Goal: Transaction & Acquisition: Purchase product/service

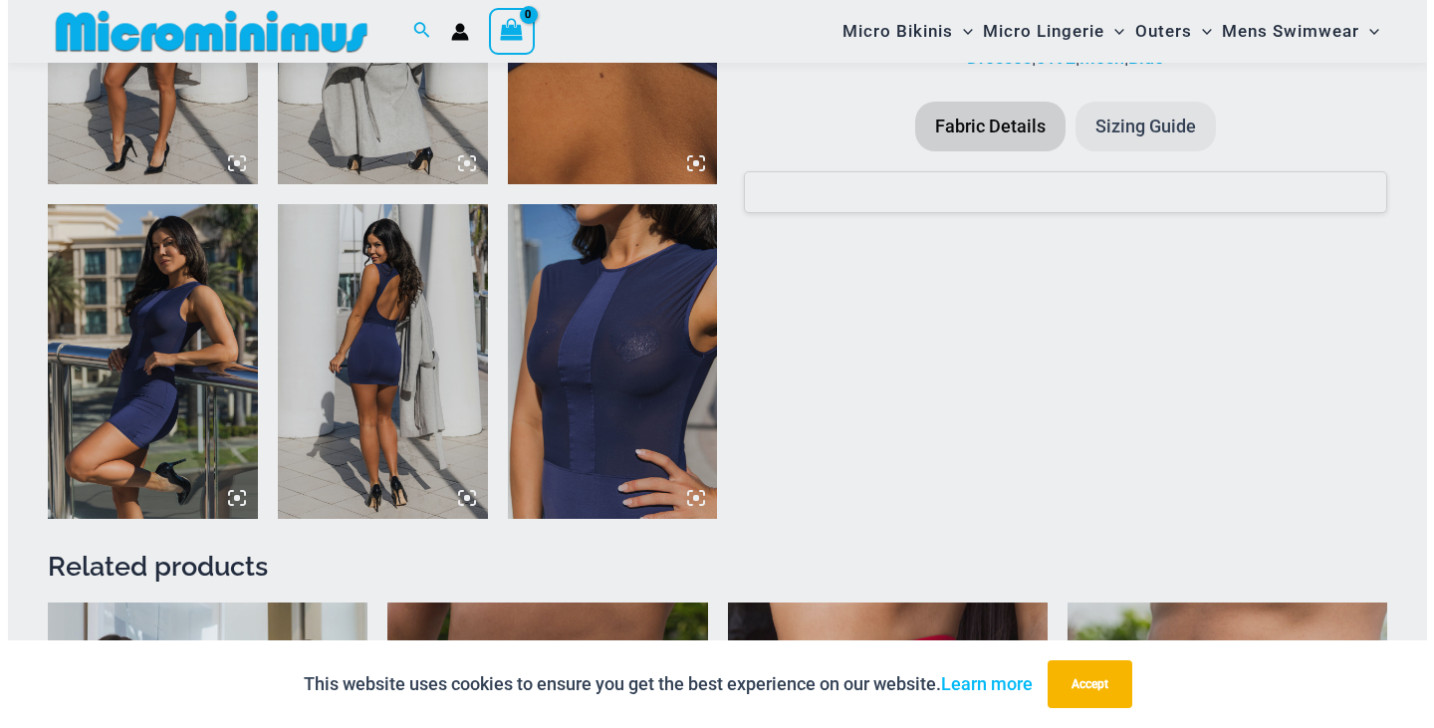
scroll to position [1691, 0]
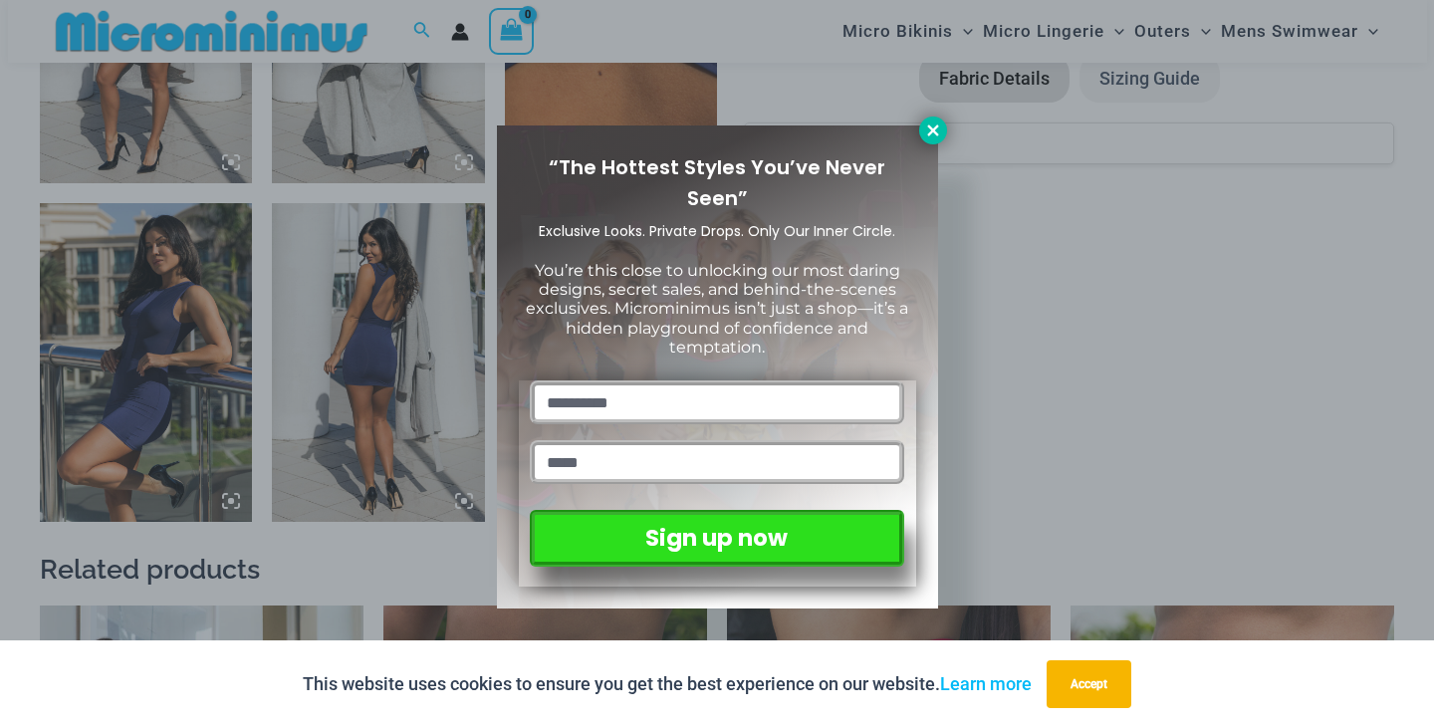
click at [929, 133] on icon at bounding box center [932, 129] width 11 height 11
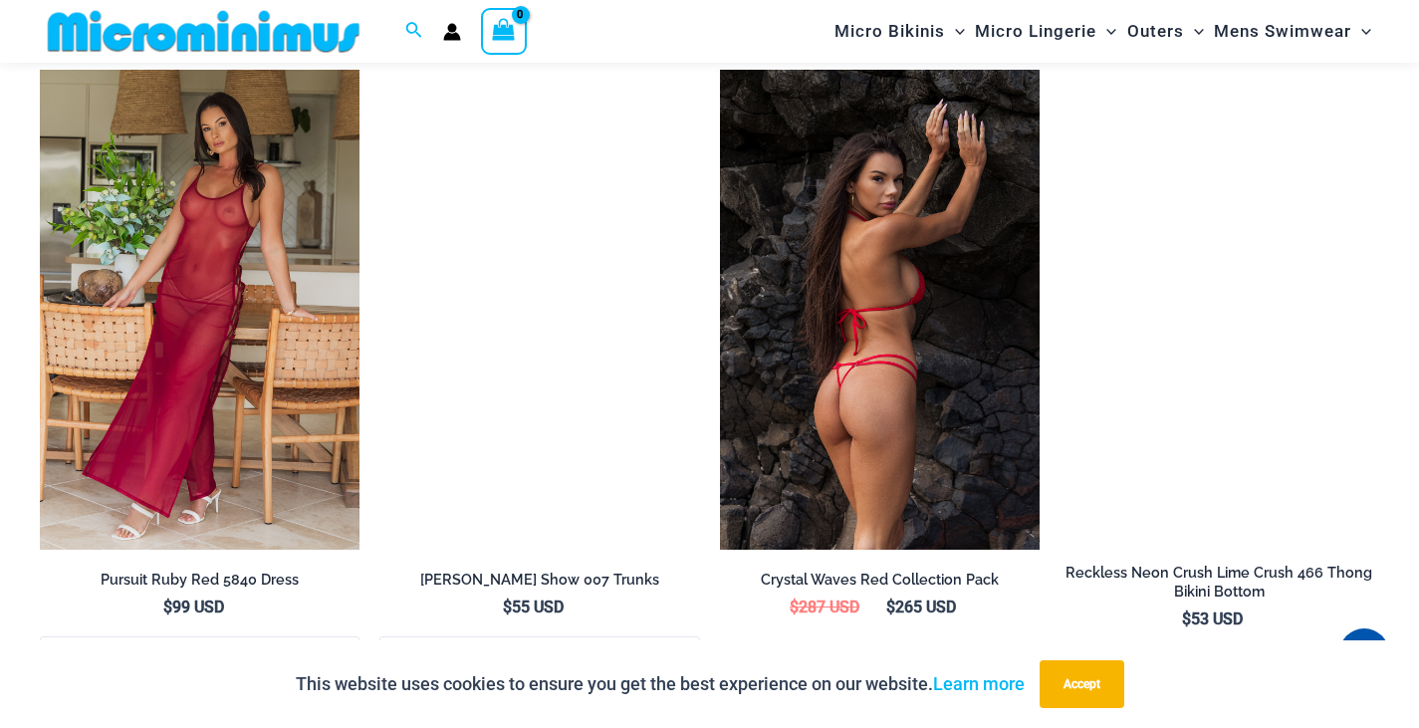
scroll to position [3568, 0]
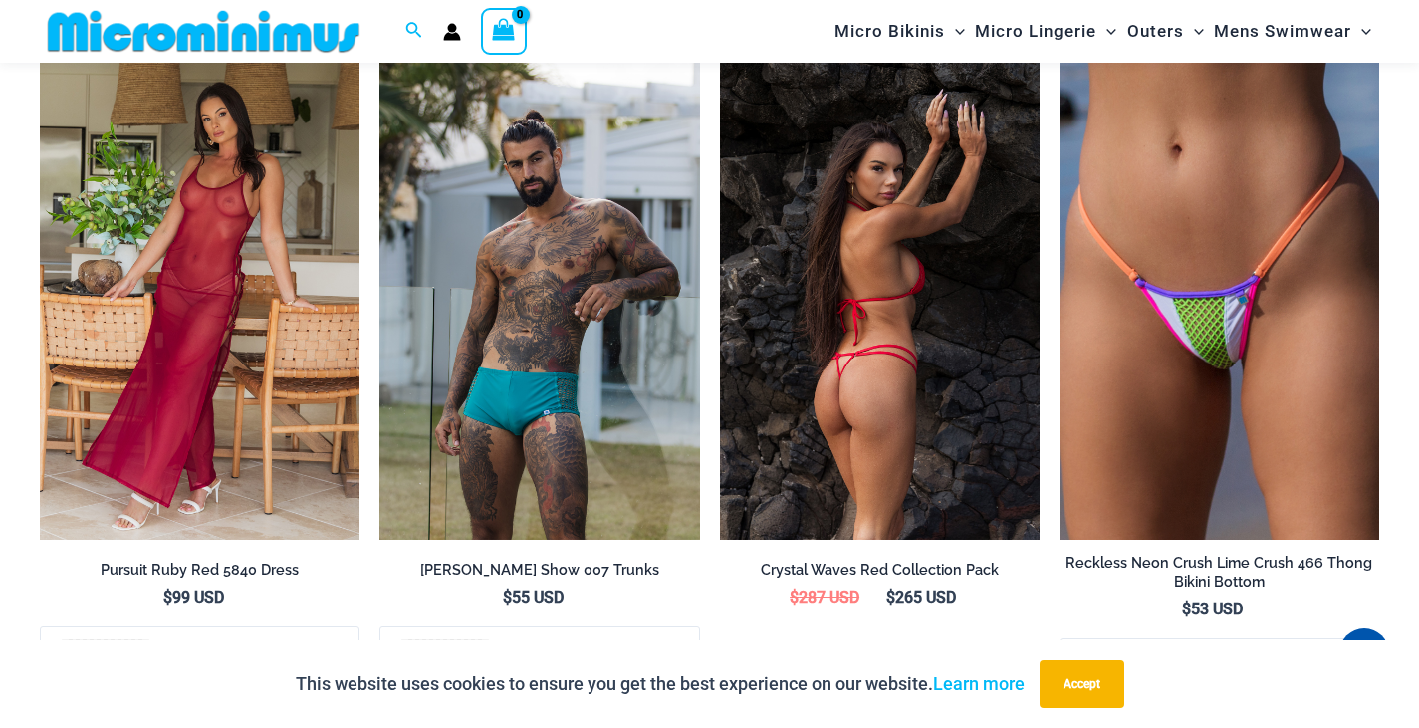
click at [842, 249] on img at bounding box center [880, 300] width 320 height 480
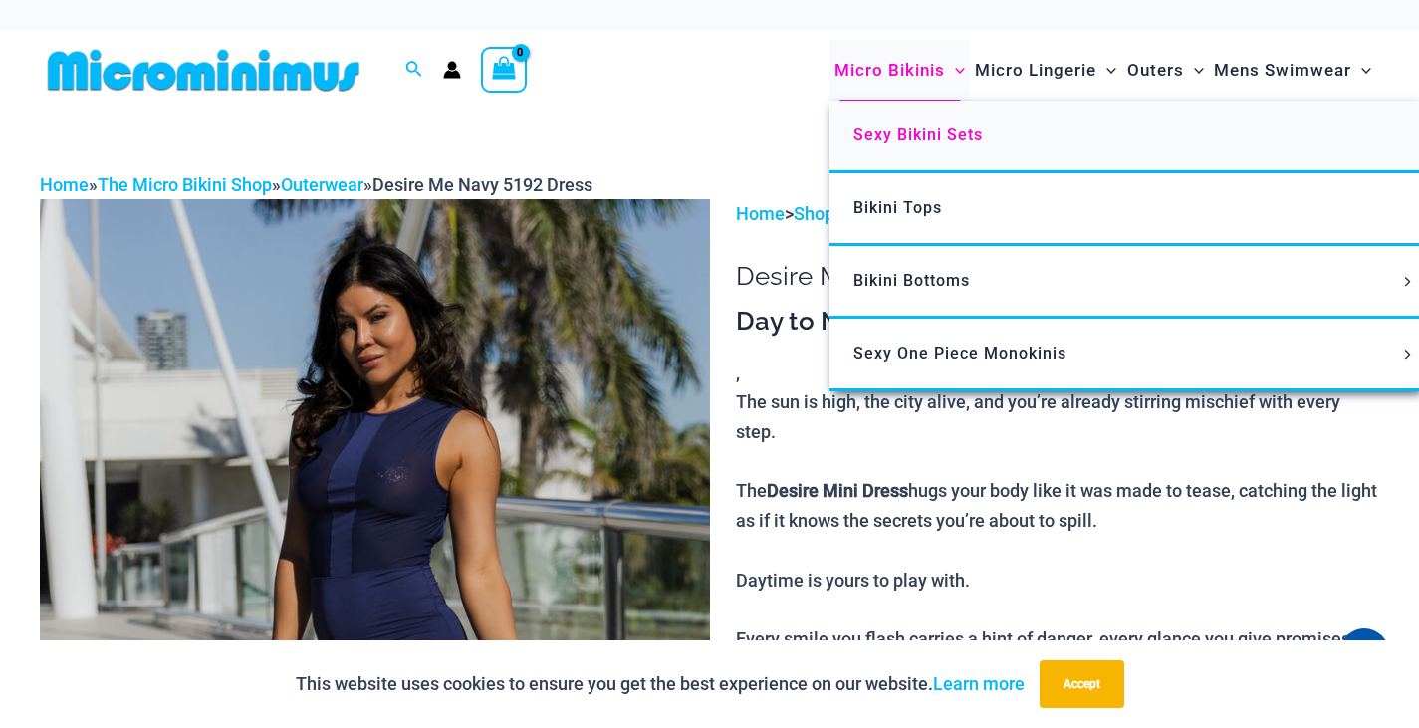
click at [971, 132] on span "Sexy Bikini Sets" at bounding box center [917, 134] width 129 height 19
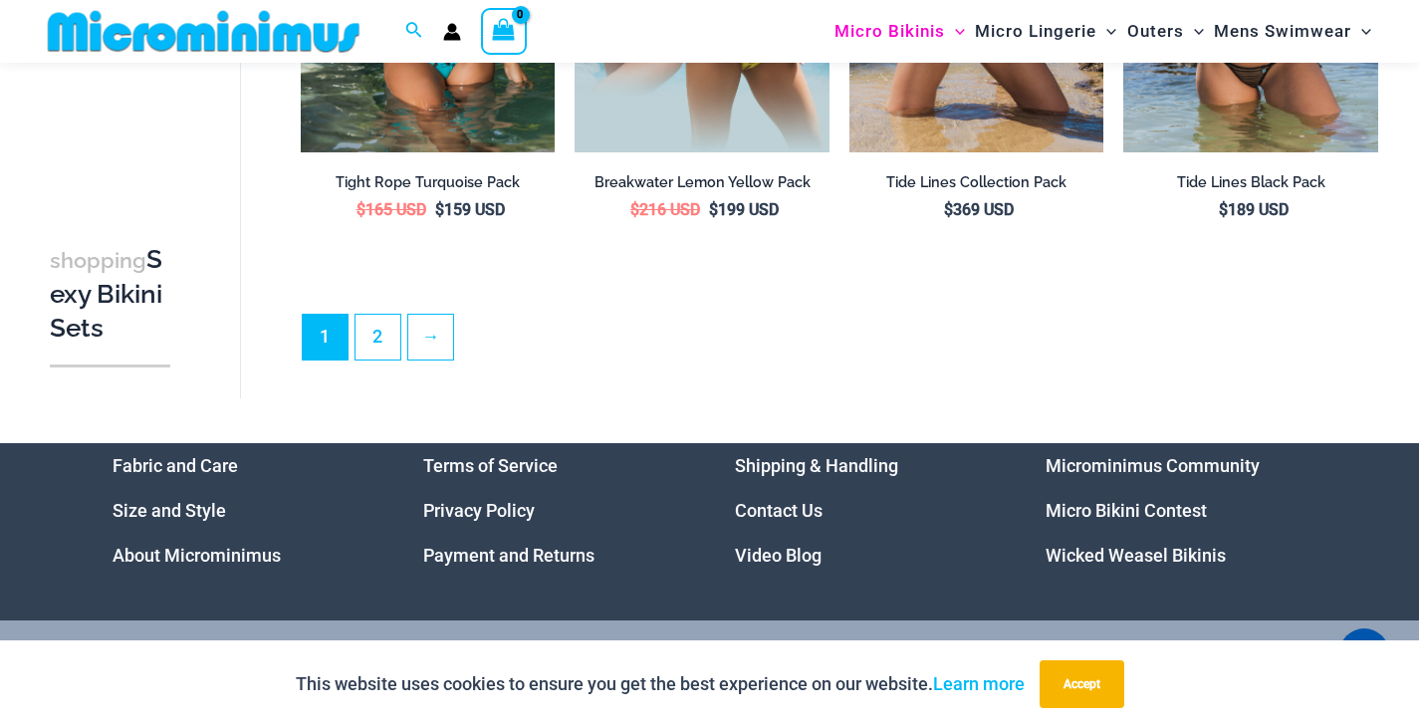
scroll to position [4167, 0]
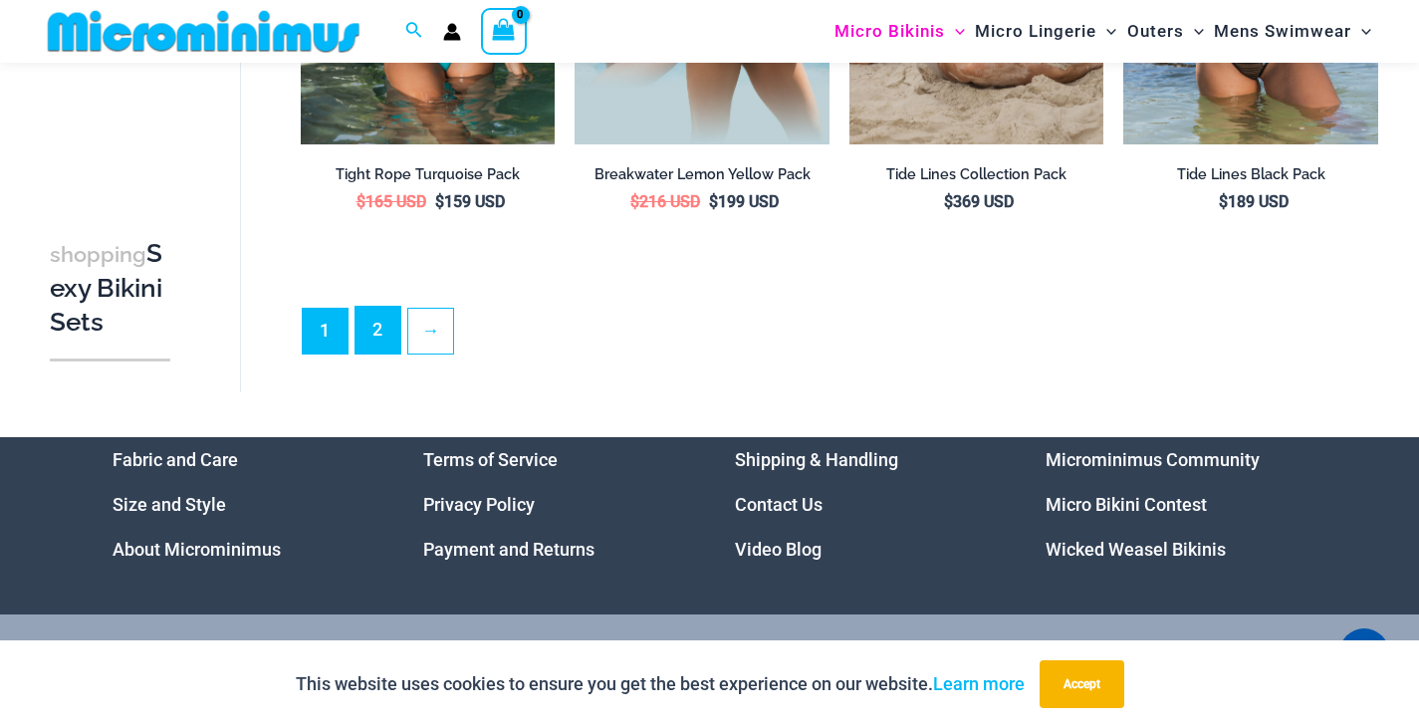
click at [375, 333] on link "2" at bounding box center [377, 330] width 45 height 47
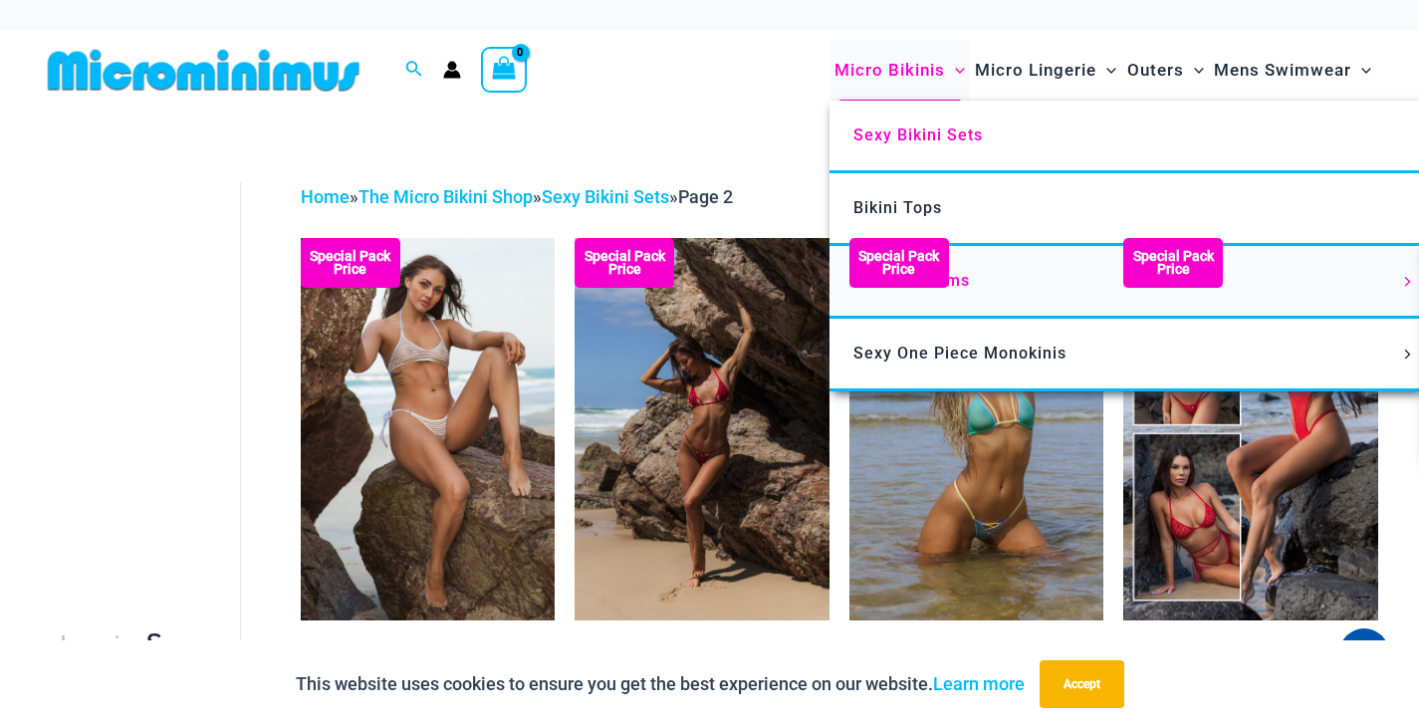
click at [957, 272] on span "Bikini Bottoms" at bounding box center [911, 280] width 117 height 19
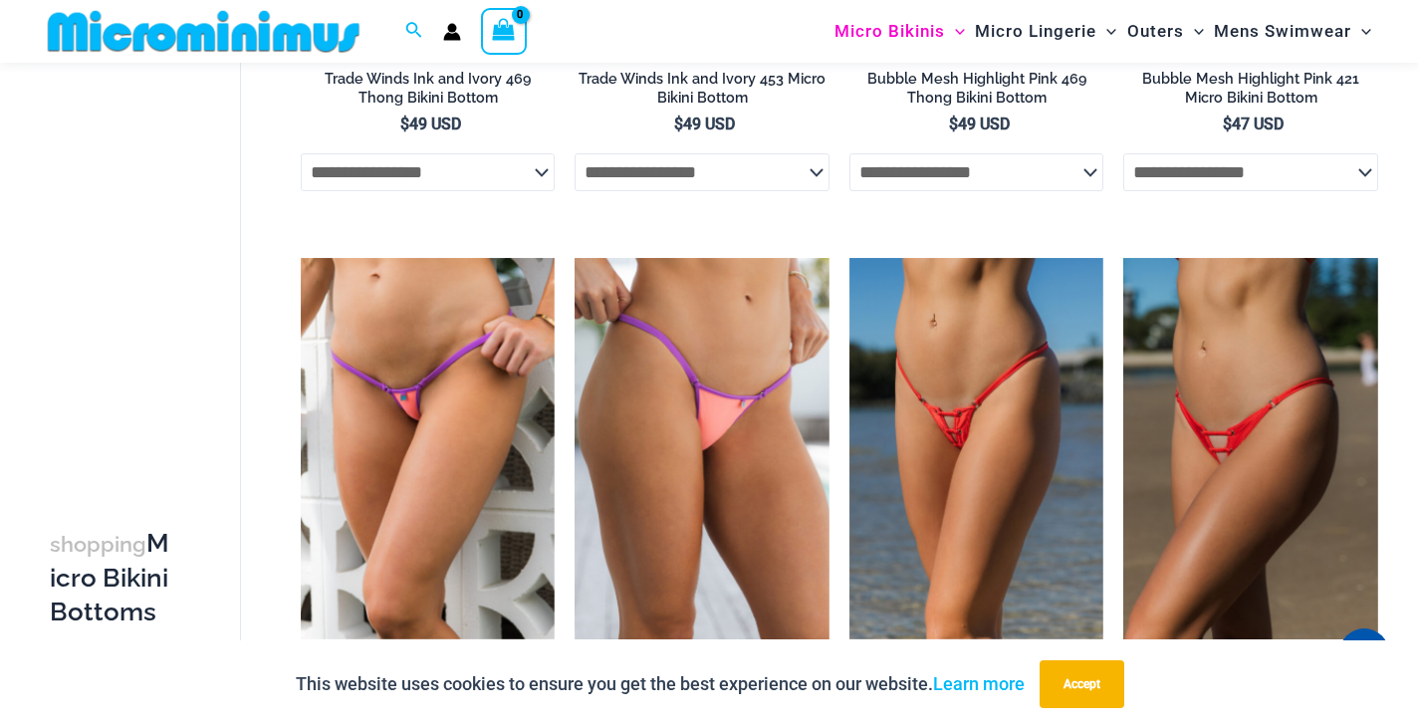
scroll to position [1476, 0]
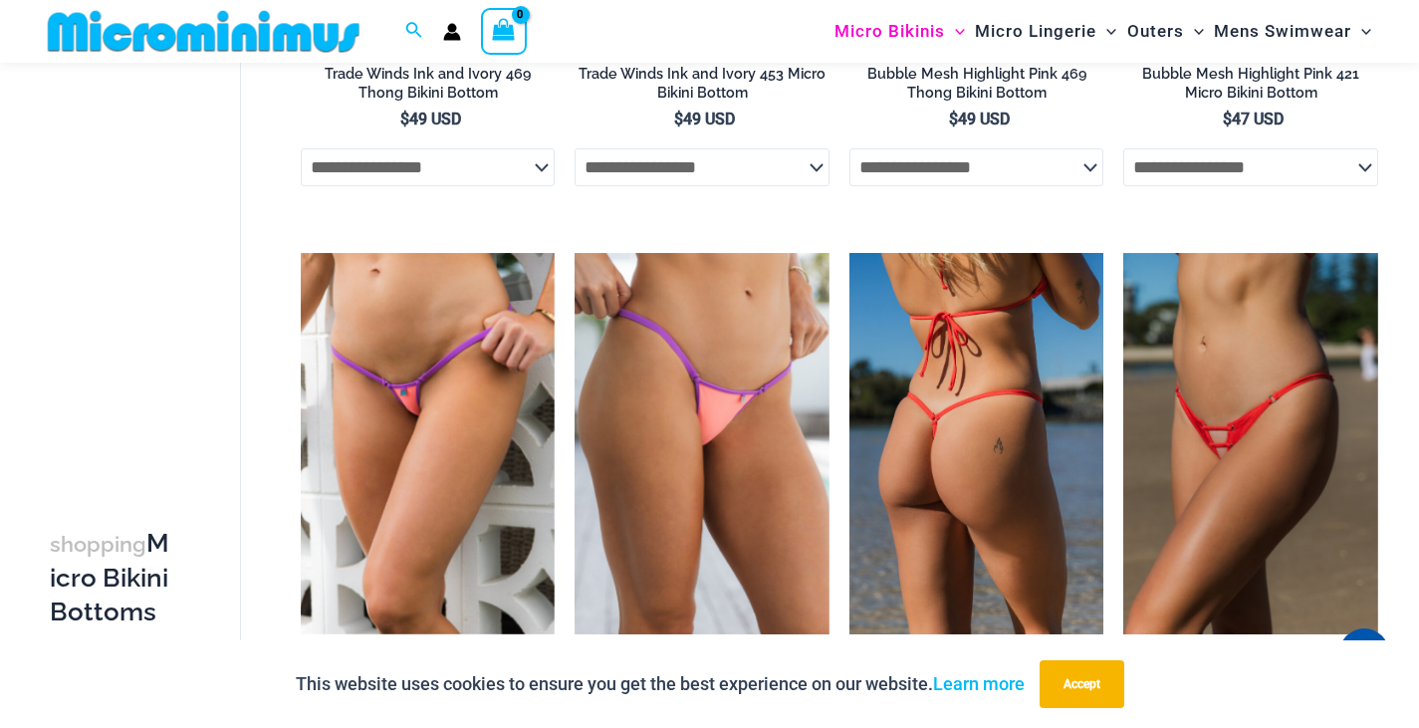
click at [939, 406] on img at bounding box center [976, 443] width 255 height 381
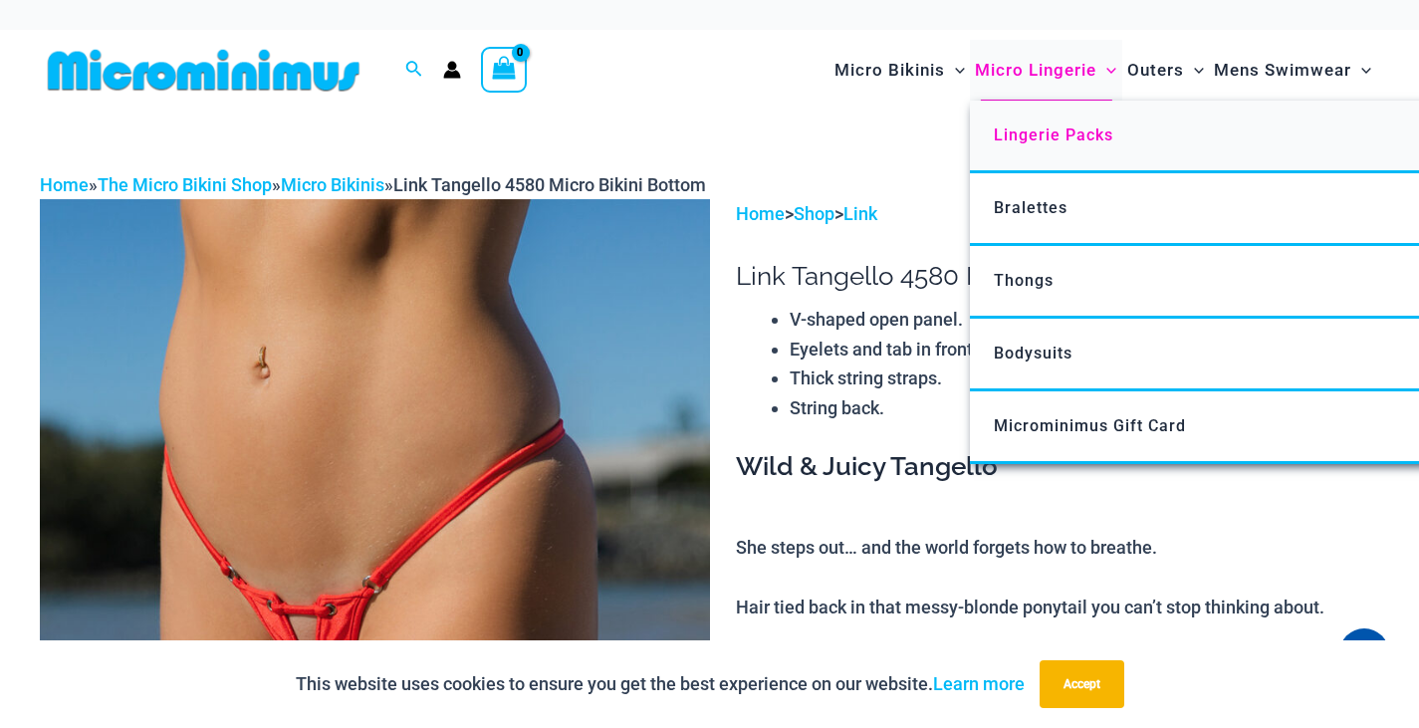
click at [1066, 128] on span "Lingerie Packs" at bounding box center [1053, 134] width 119 height 19
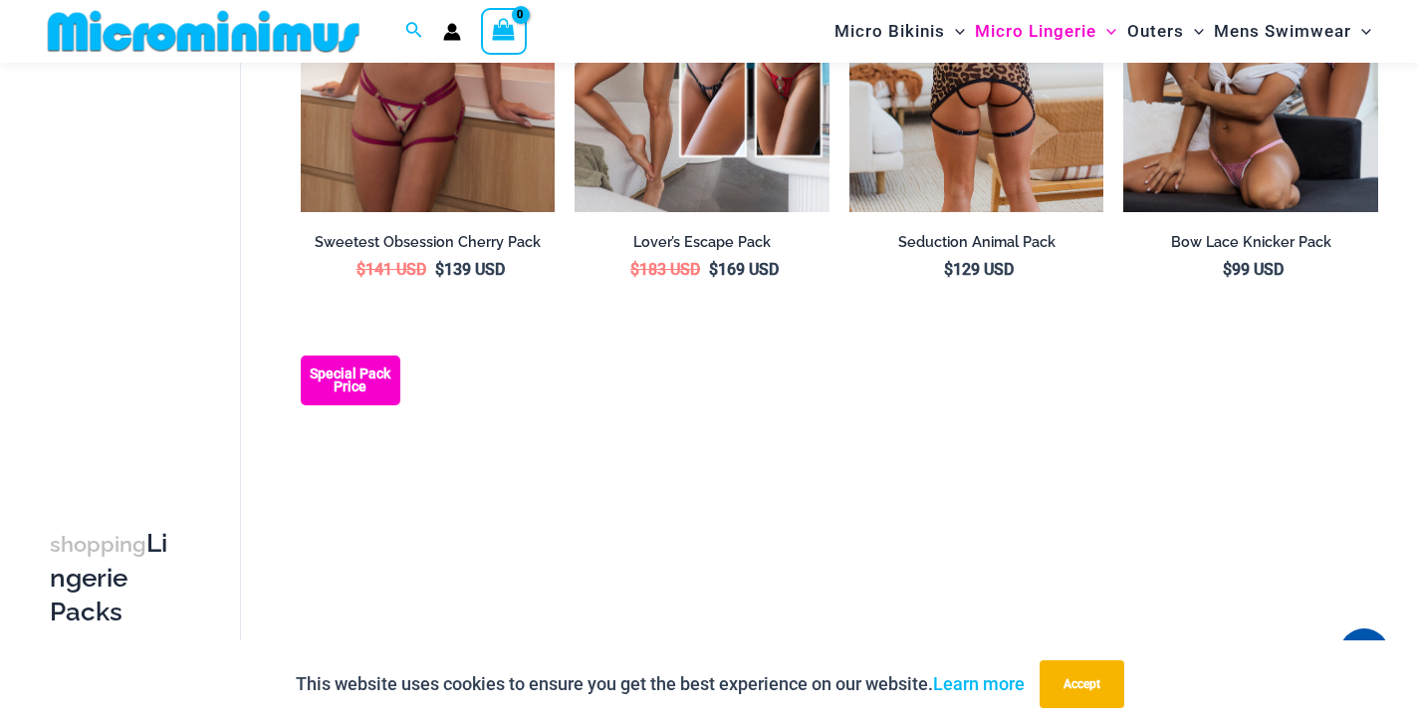
scroll to position [2077, 0]
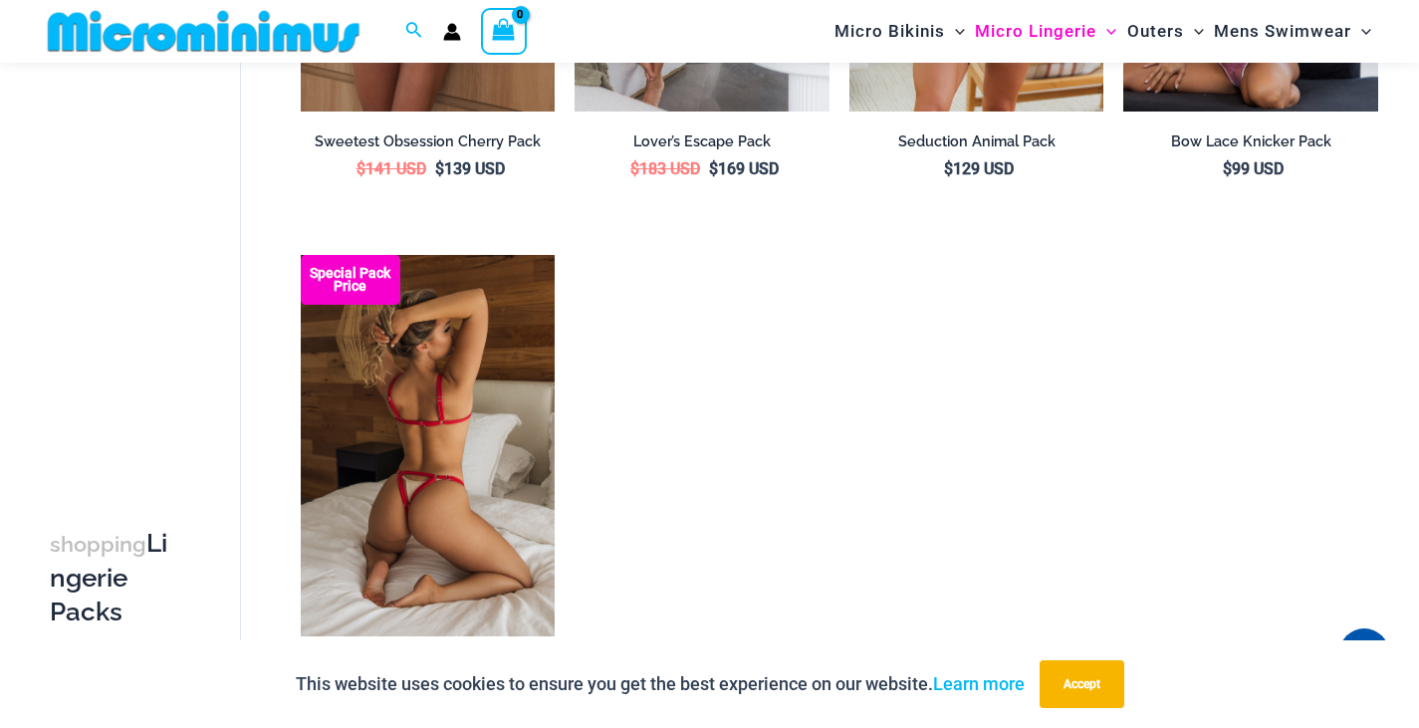
click at [441, 392] on img at bounding box center [428, 445] width 255 height 381
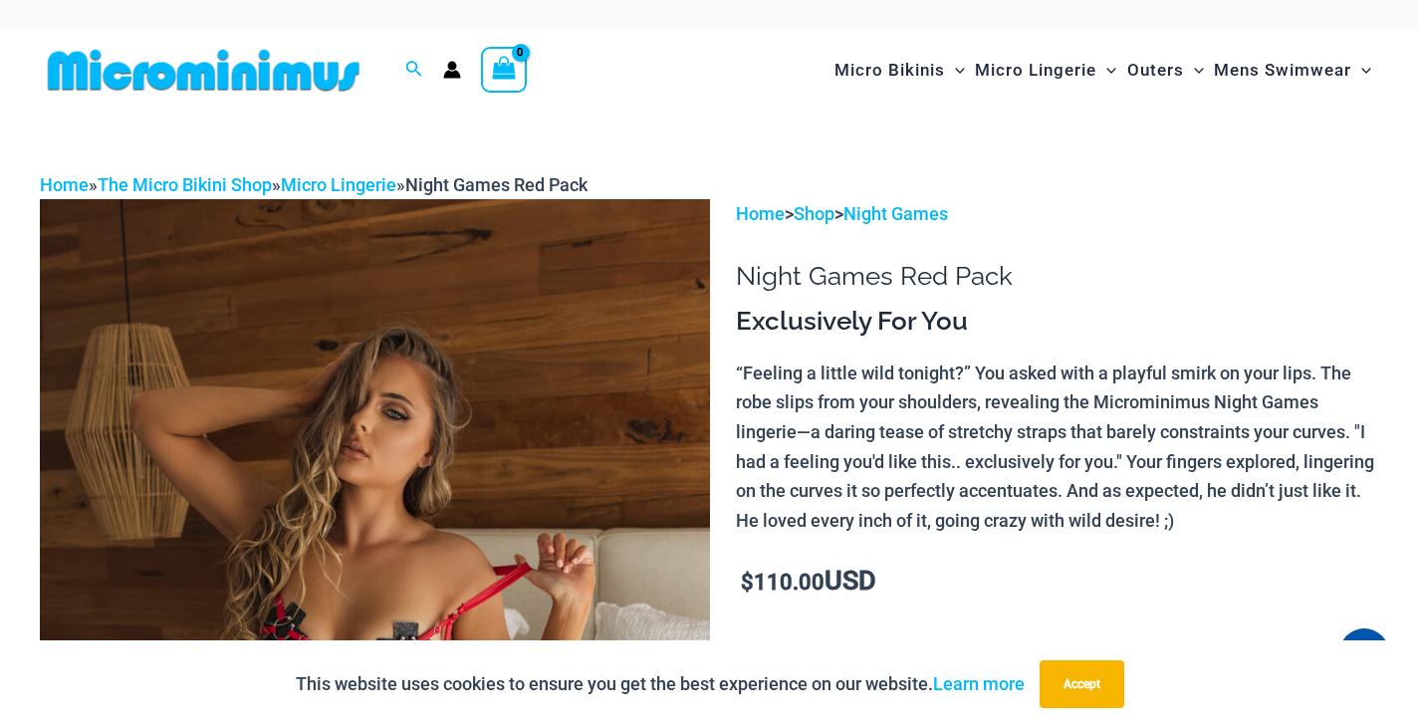
click at [218, 69] on img at bounding box center [204, 70] width 328 height 45
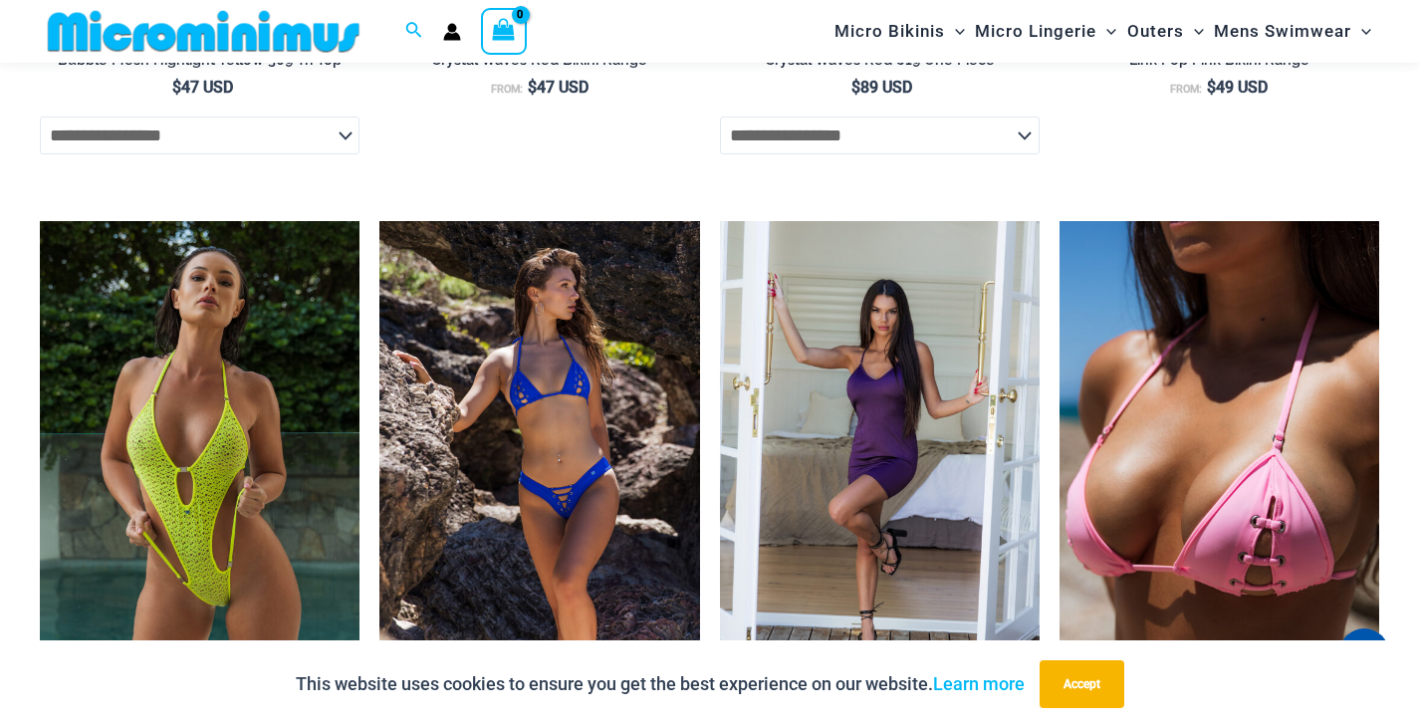
scroll to position [4962, 0]
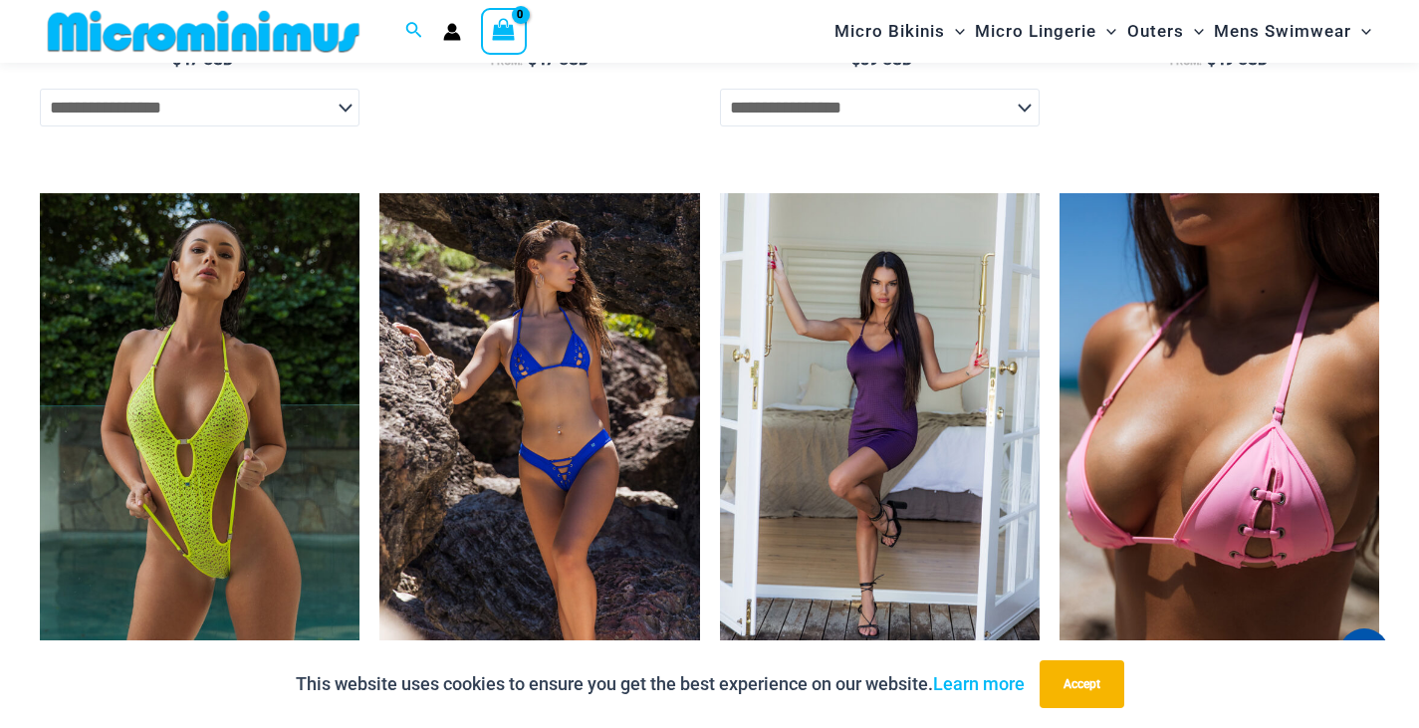
click at [175, 27] on img at bounding box center [204, 31] width 328 height 45
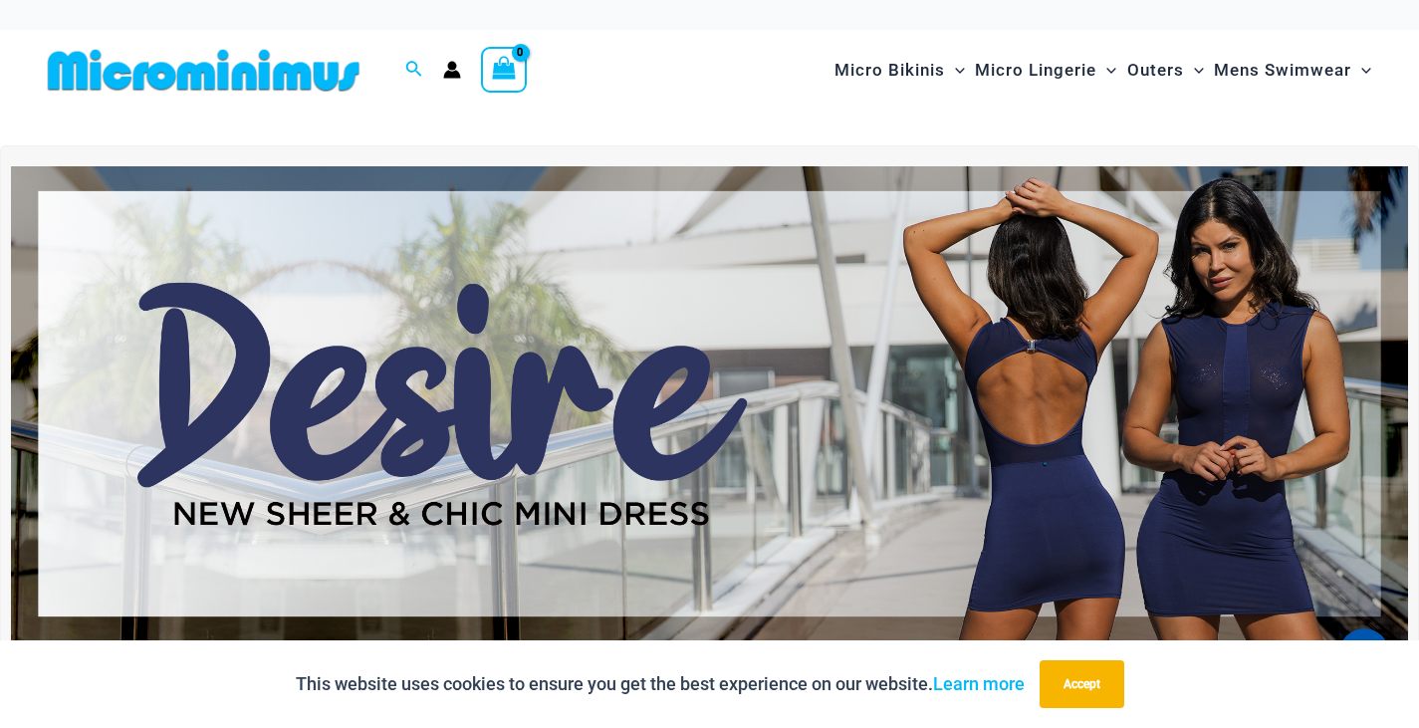
click at [453, 77] on icon "Account icon link" at bounding box center [452, 75] width 17 height 8
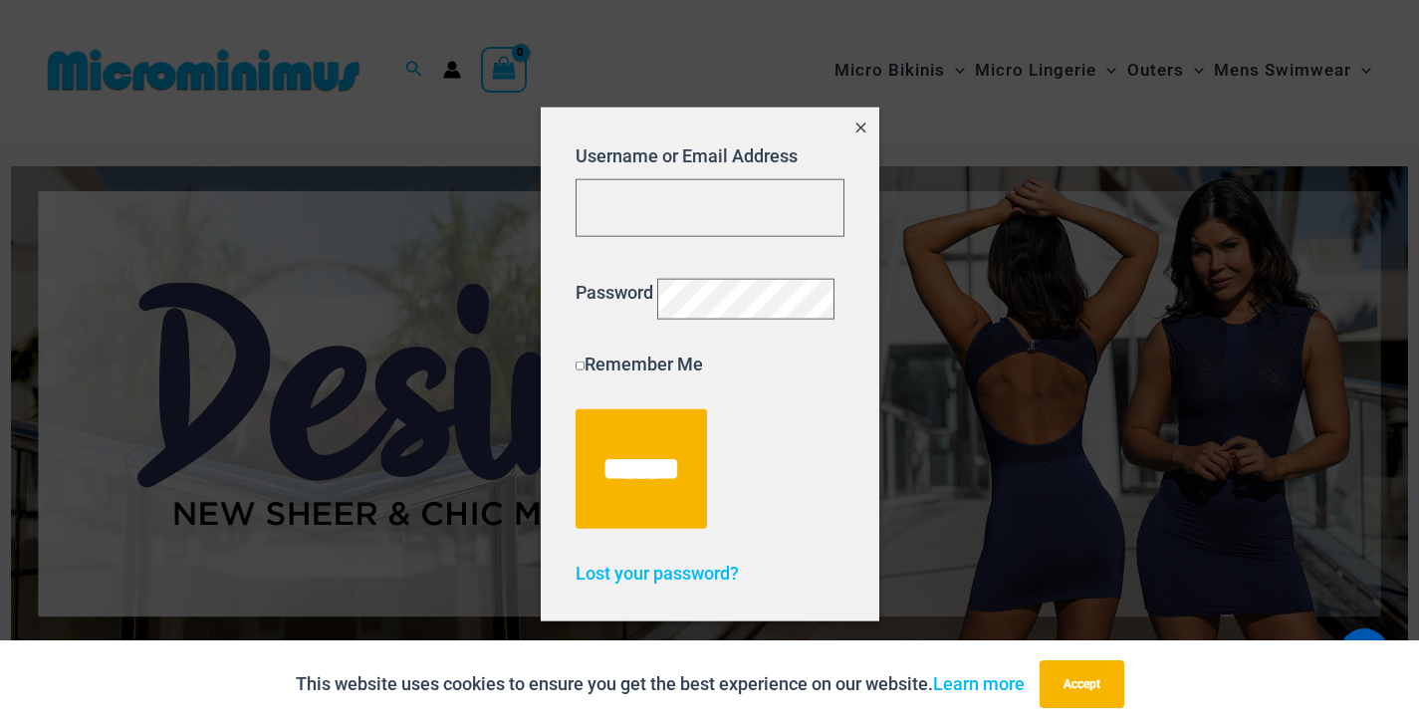
click at [773, 59] on div at bounding box center [709, 364] width 1419 height 728
click at [745, 188] on input "Username or Email Address" at bounding box center [710, 207] width 269 height 59
type input "**********"
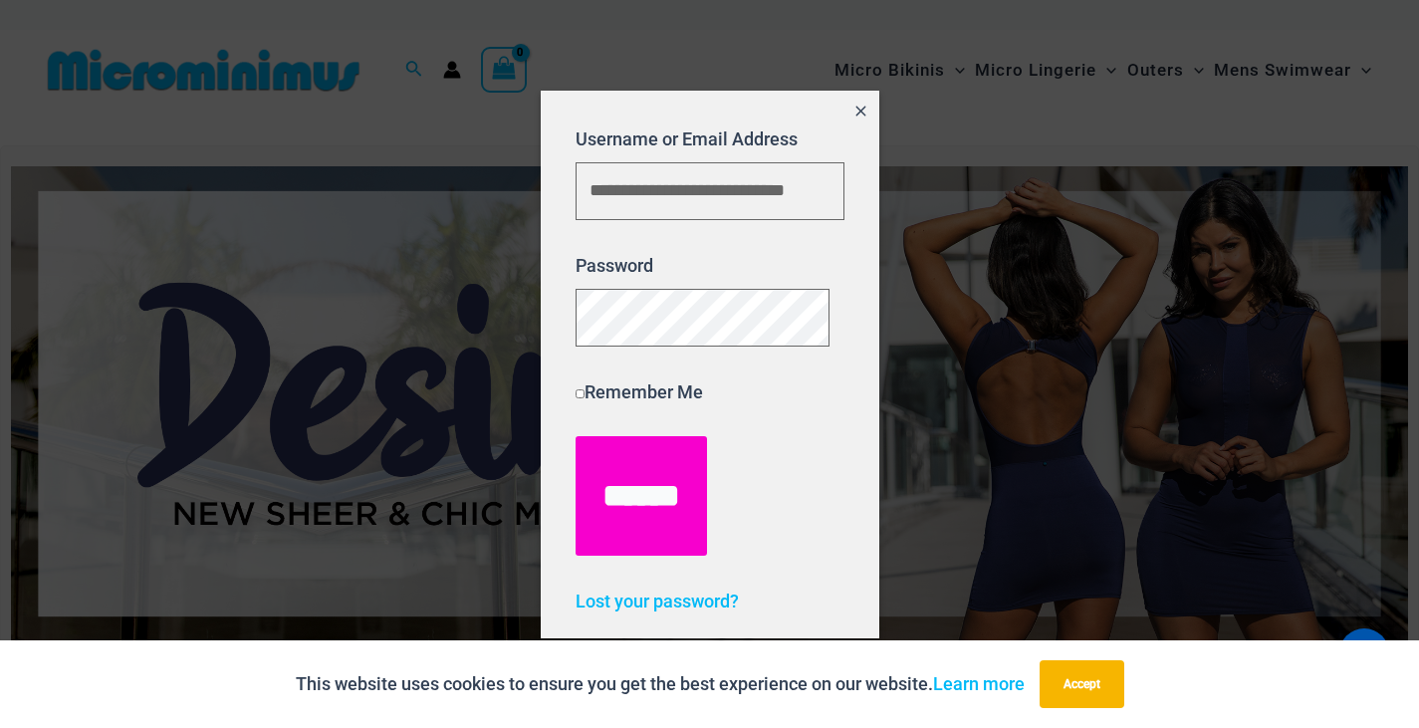
click at [654, 490] on input "******" at bounding box center [641, 495] width 131 height 119
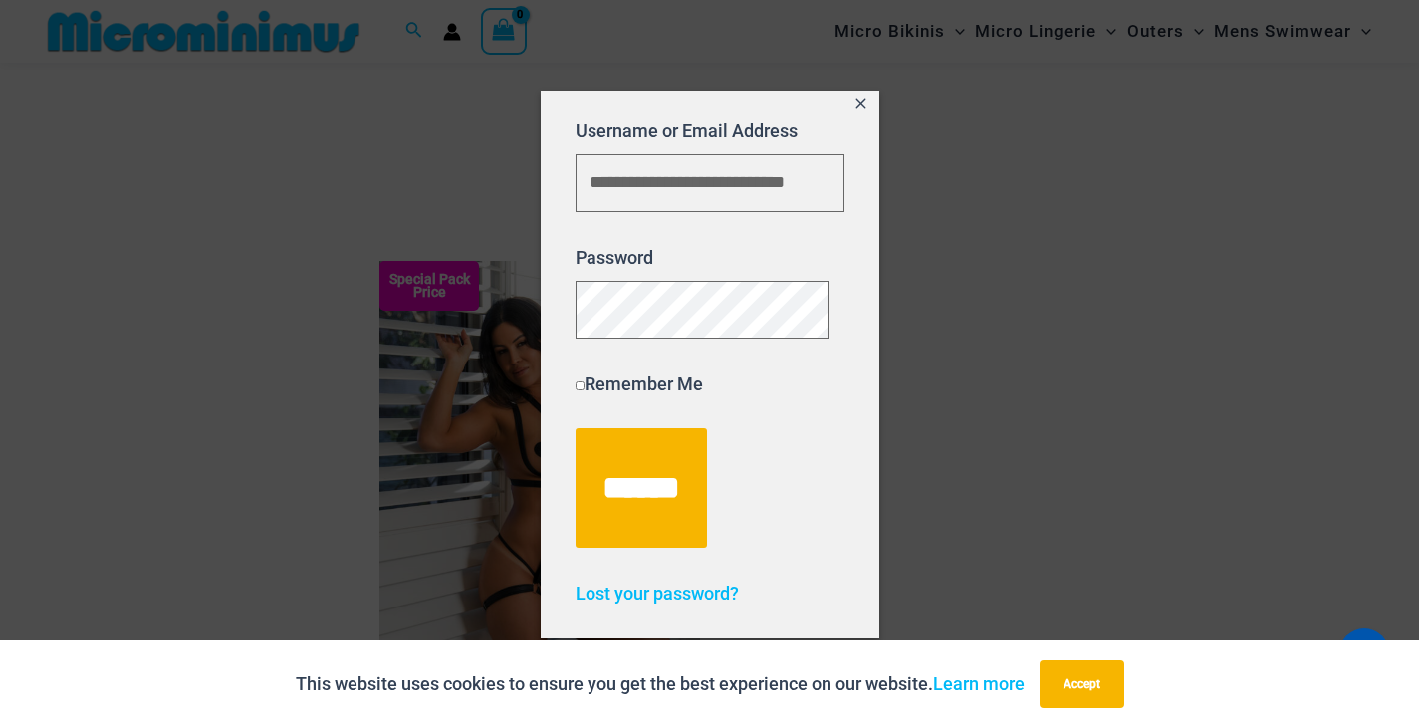
scroll to position [2073, 0]
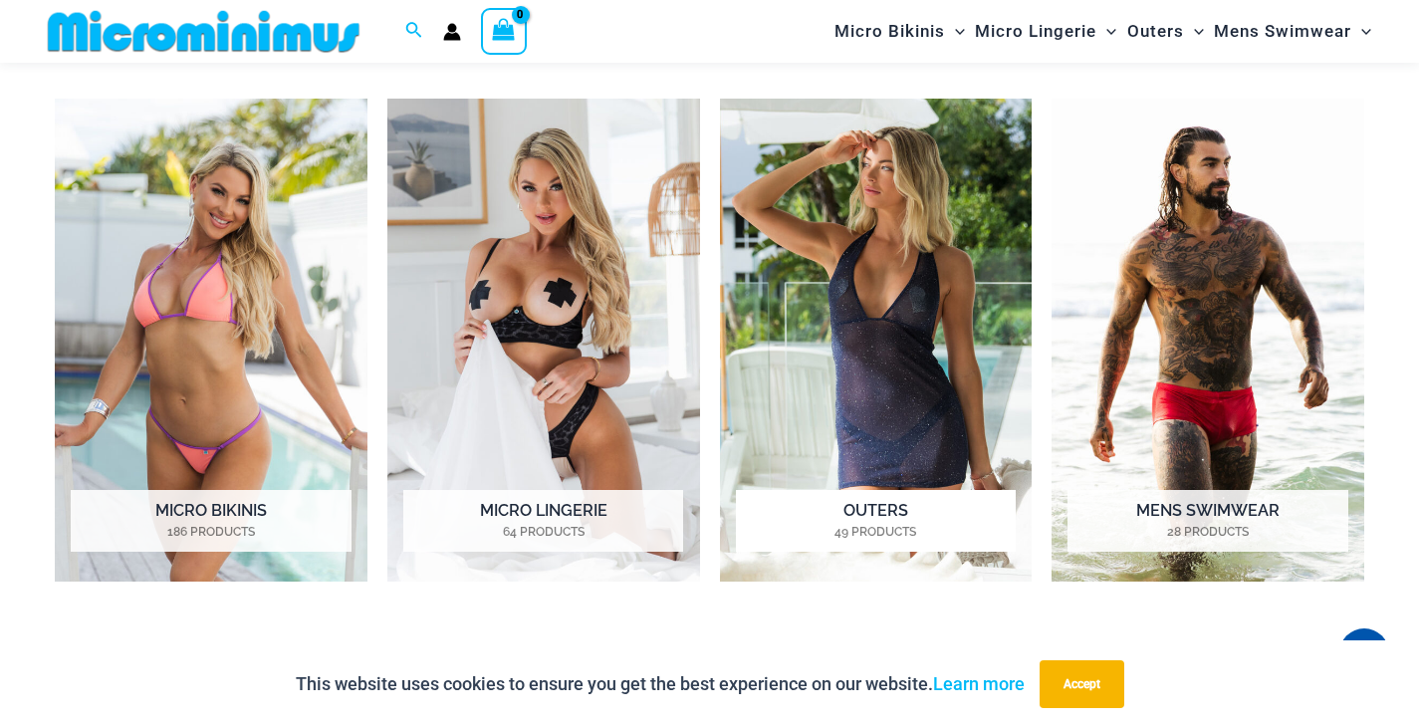
scroll to position [1376, 0]
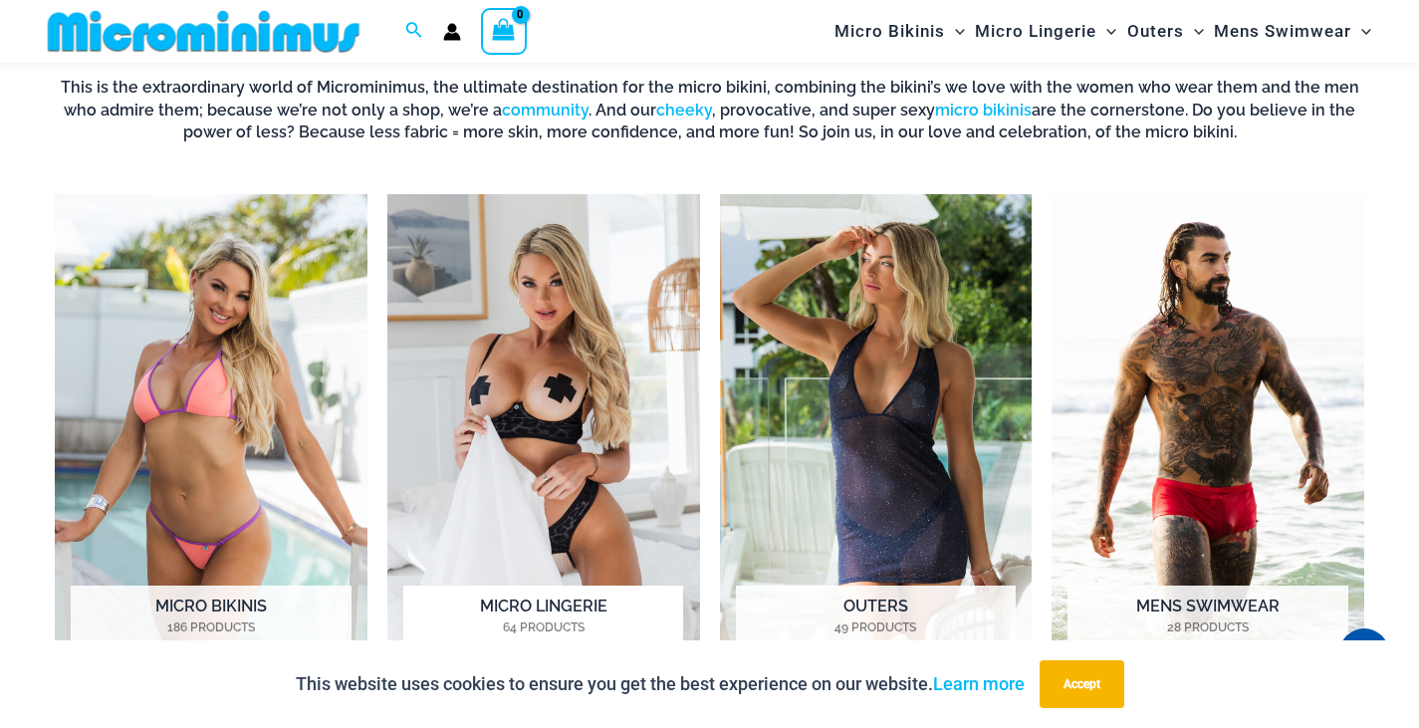
click at [527, 324] on img "Visit product category Micro Lingerie" at bounding box center [543, 435] width 313 height 483
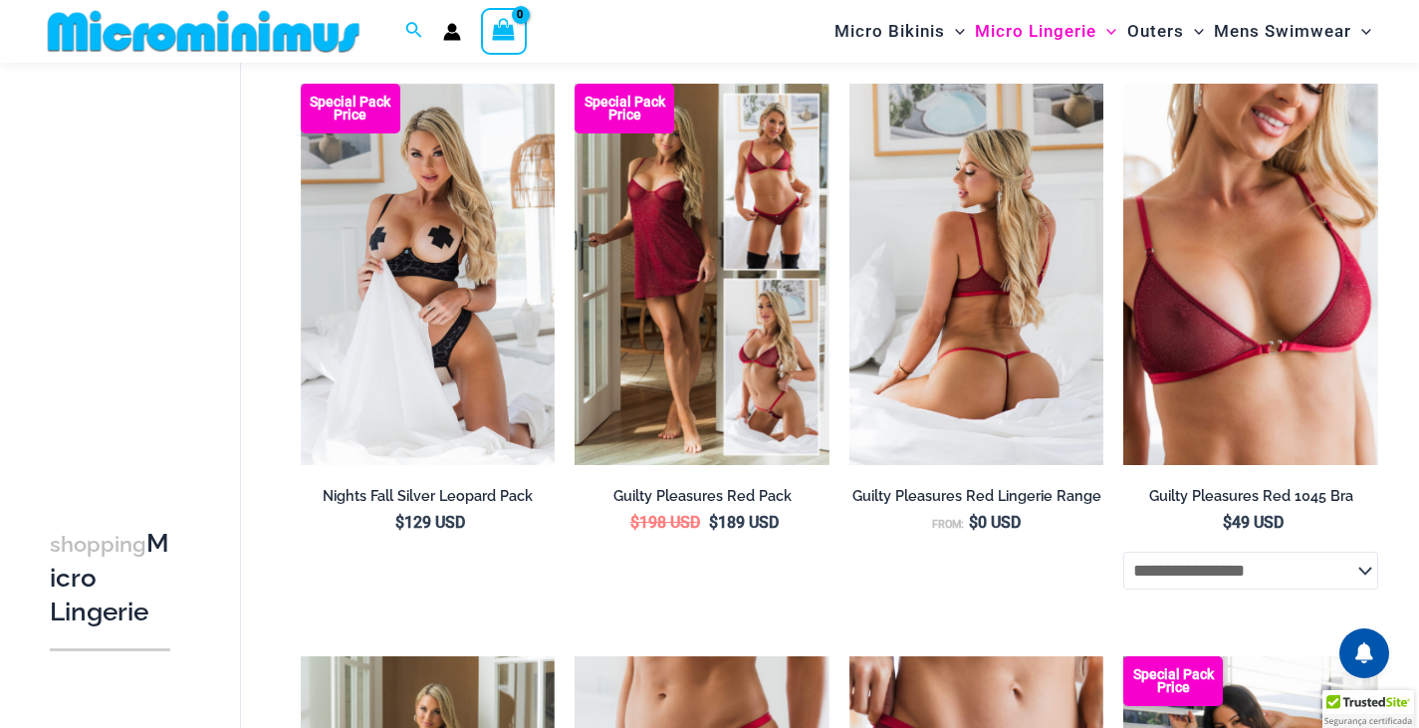
scroll to position [191, 0]
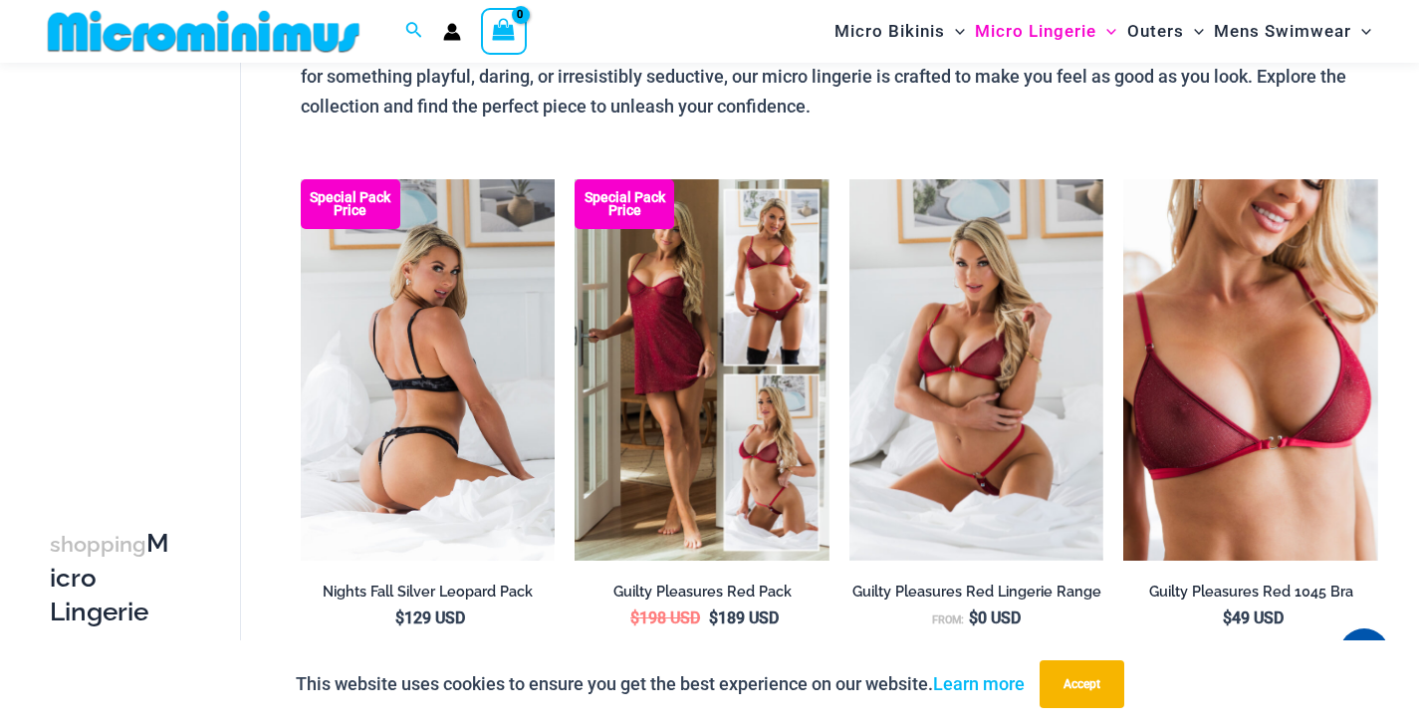
click at [419, 280] on img at bounding box center [428, 369] width 255 height 381
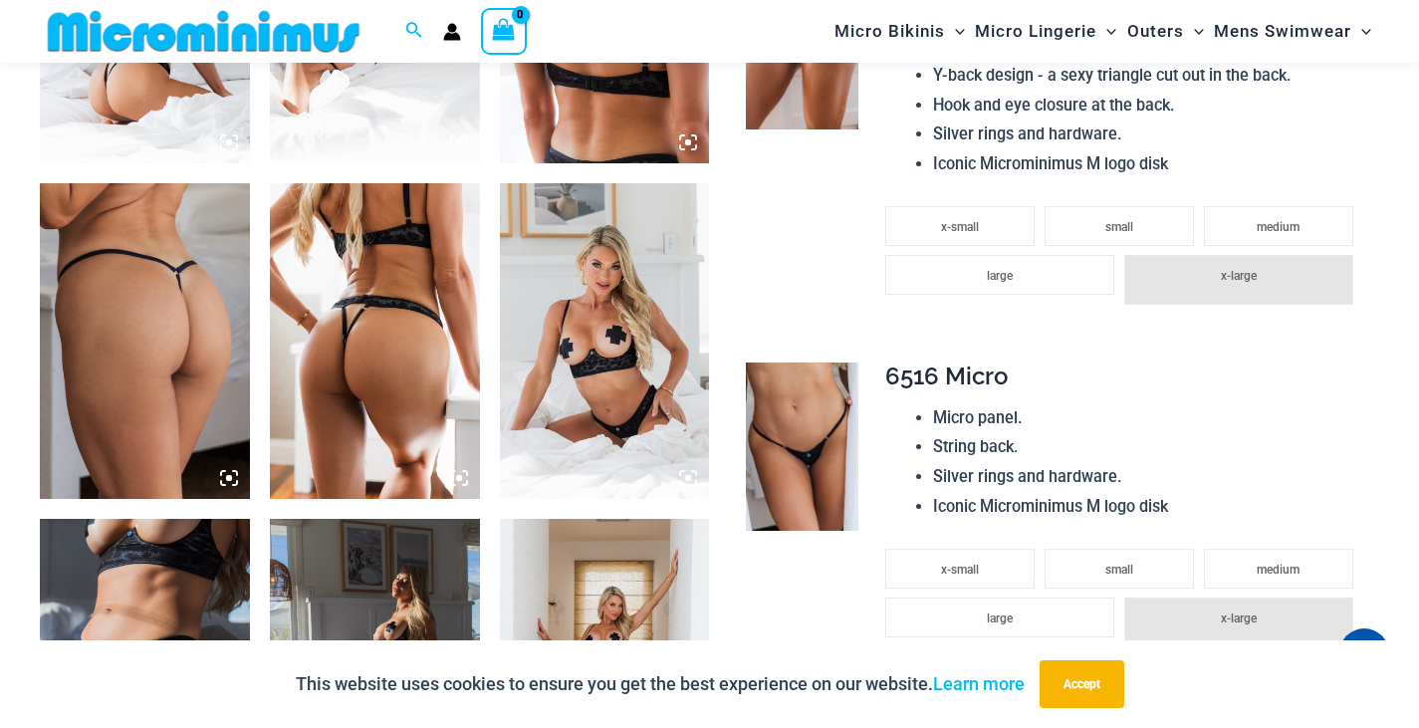
scroll to position [1556, 0]
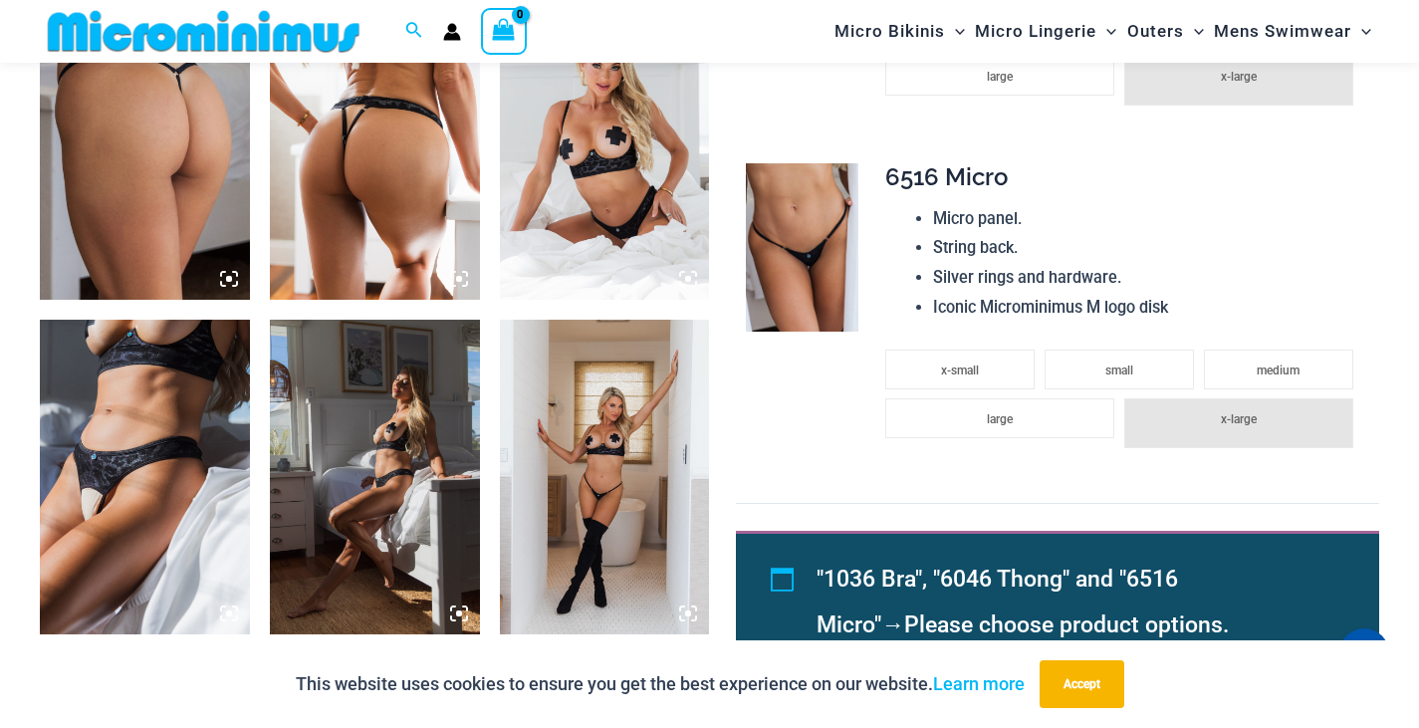
click at [128, 460] on img at bounding box center [145, 477] width 210 height 315
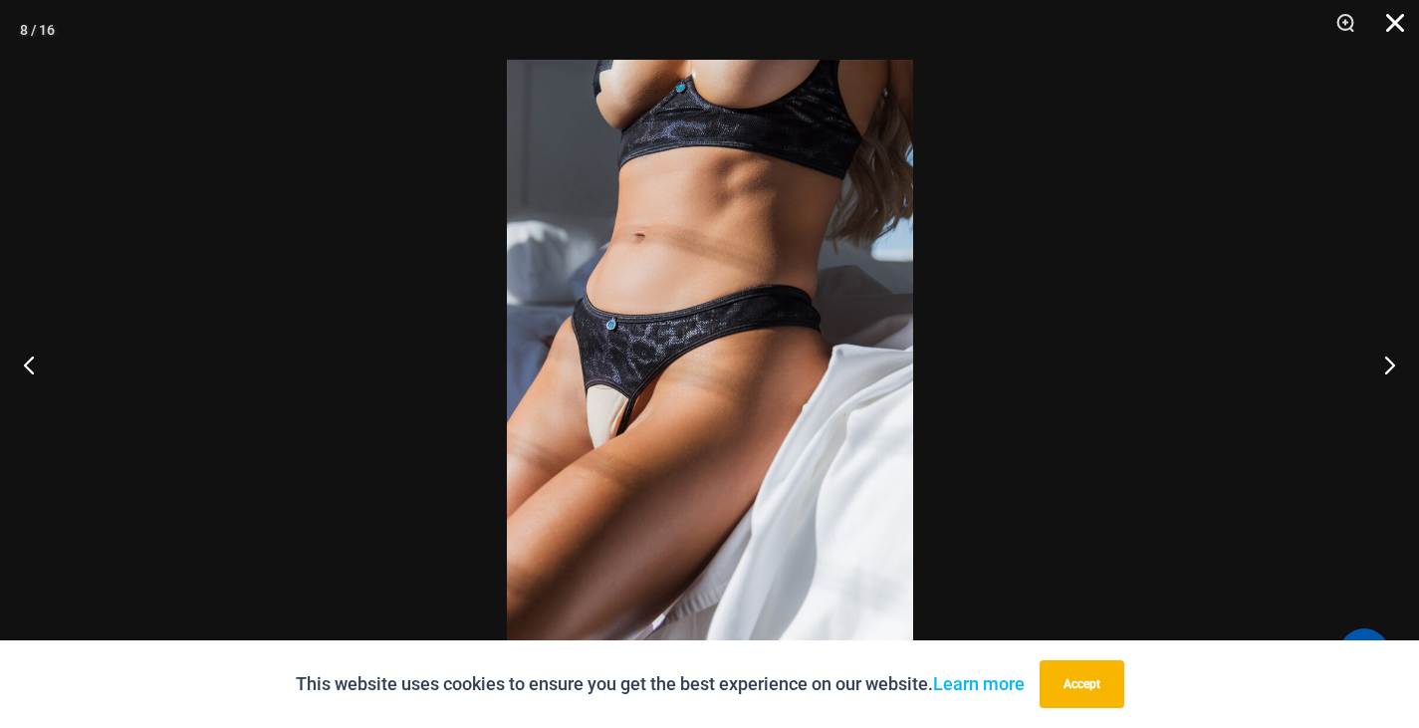
click at [1399, 28] on button "Close" at bounding box center [1388, 30] width 50 height 60
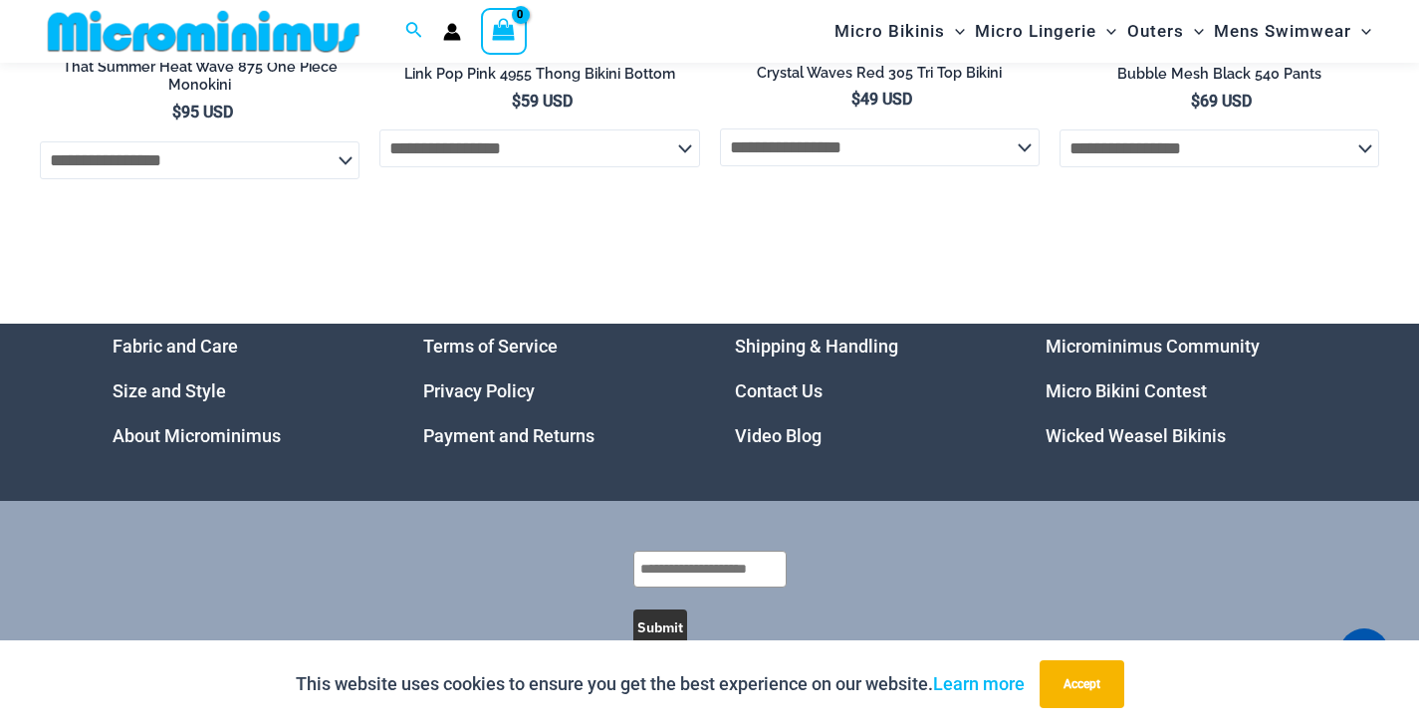
scroll to position [6803, 0]
